Goal: Check status: Check status

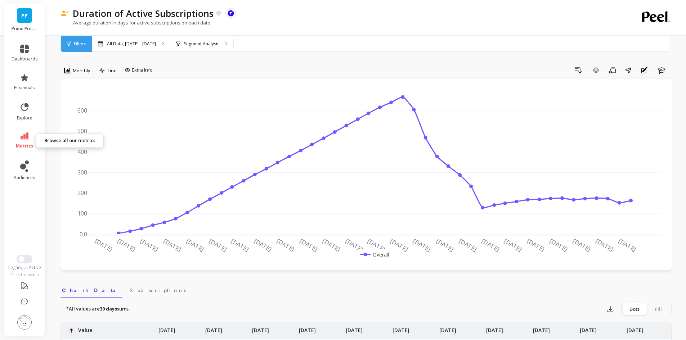
click at [33, 143] on link "metrics" at bounding box center [25, 140] width 26 height 17
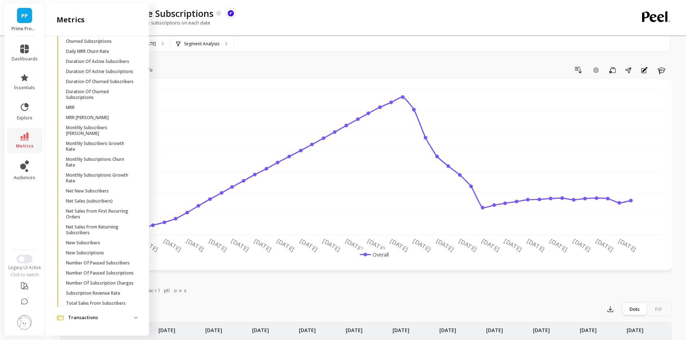
scroll to position [266, 0]
click at [90, 260] on p "Number Of Paused Subscribers" at bounding box center [98, 263] width 64 height 6
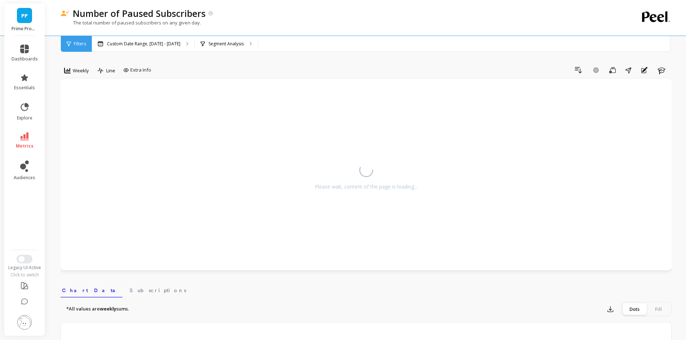
click at [24, 130] on li "metrics" at bounding box center [24, 140] width 35 height 25
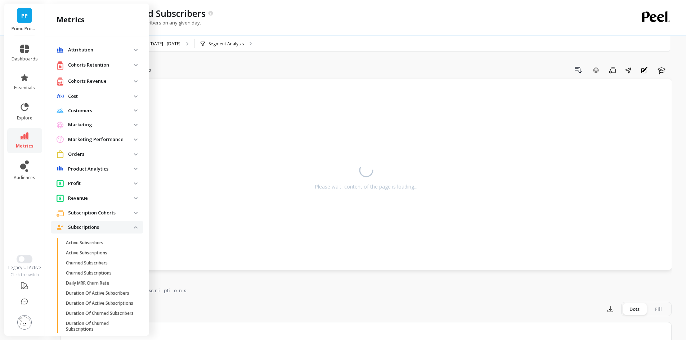
scroll to position [266, 0]
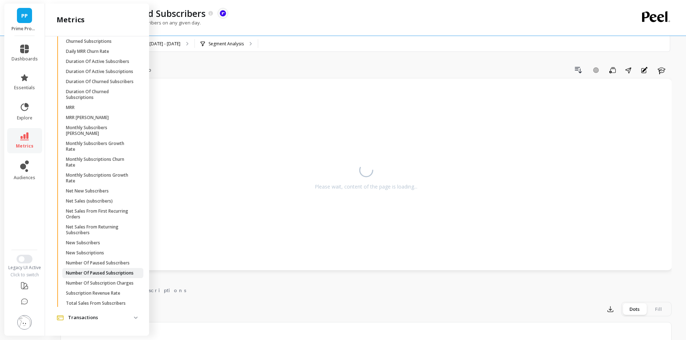
click at [109, 270] on p "Number Of Paused Subscriptions" at bounding box center [100, 273] width 68 height 6
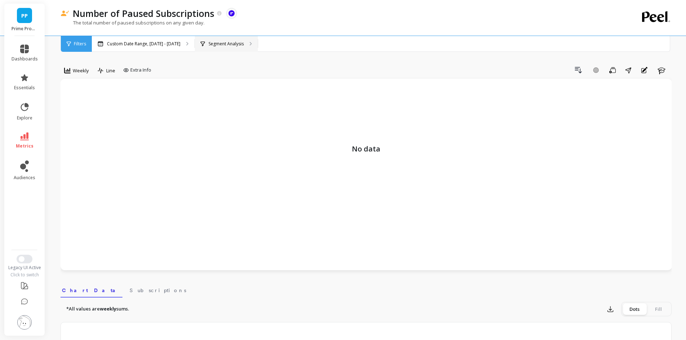
click at [232, 42] on p "Segment Analysis" at bounding box center [225, 44] width 35 height 6
click at [154, 43] on p "Custom Date Range, [DATE] - [DATE]" at bounding box center [143, 44] width 73 height 6
click at [83, 68] on span "Weekly" at bounding box center [81, 70] width 16 height 7
click at [122, 42] on p "Custom Date Range, [DATE] - [DATE]" at bounding box center [143, 44] width 73 height 6
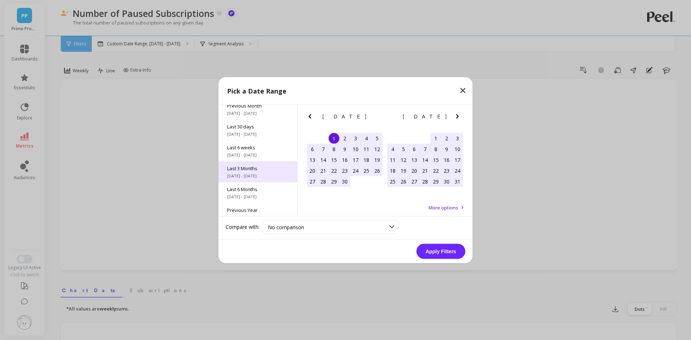
scroll to position [98, 0]
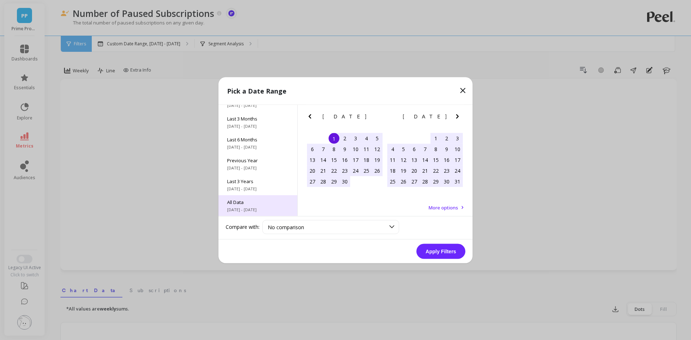
click at [252, 204] on span "All Data" at bounding box center [258, 202] width 62 height 6
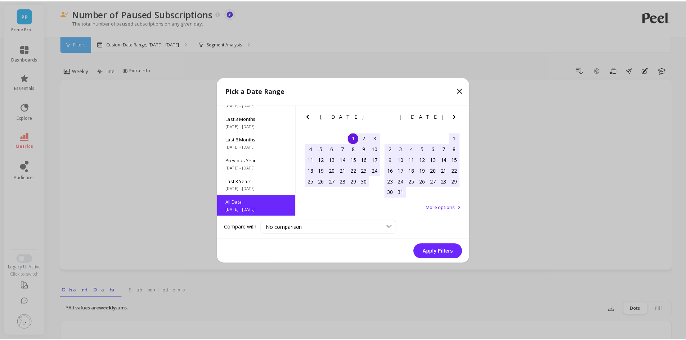
scroll to position [0, 0]
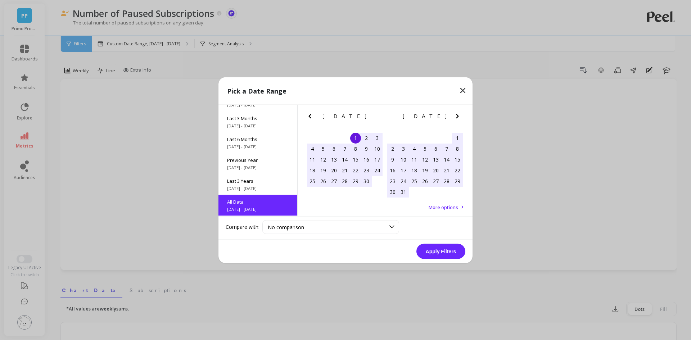
click at [449, 252] on button "Apply Filters" at bounding box center [440, 251] width 49 height 15
